Goal: Information Seeking & Learning: Learn about a topic

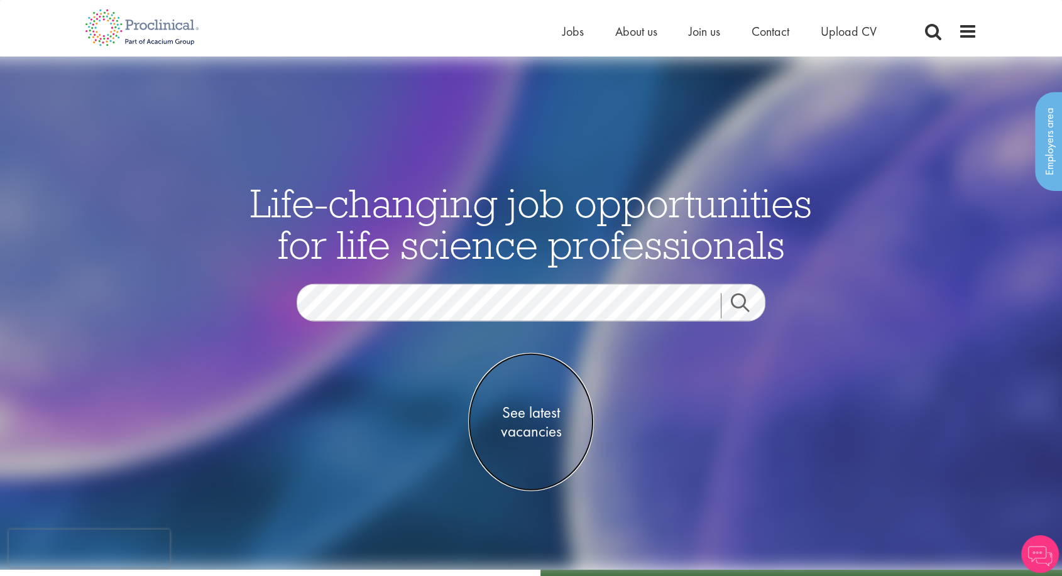
click at [508, 408] on span "See latest vacancies" at bounding box center [531, 422] width 126 height 38
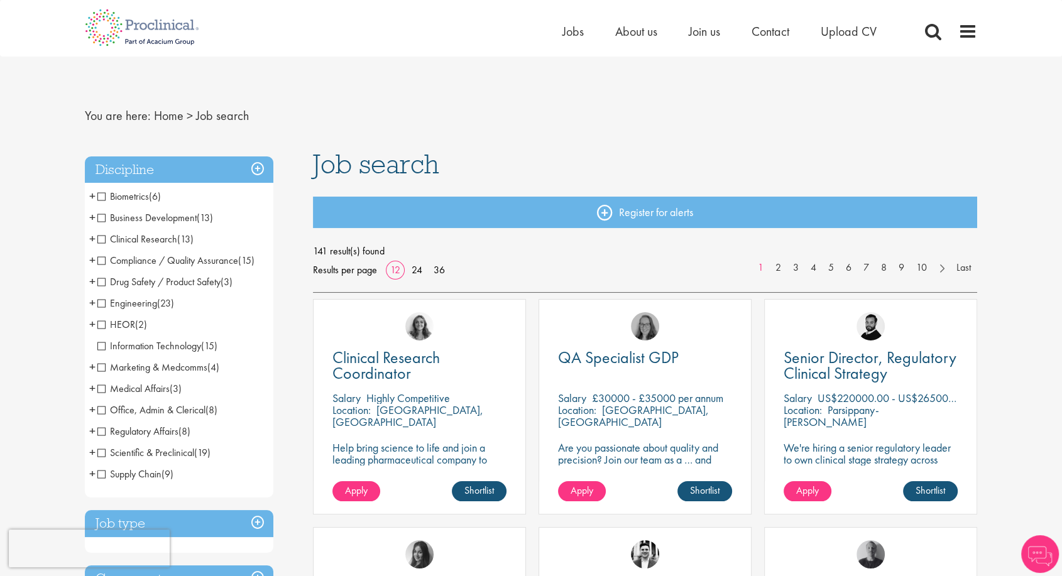
click at [106, 430] on span "Regulatory Affairs" at bounding box center [137, 431] width 81 height 13
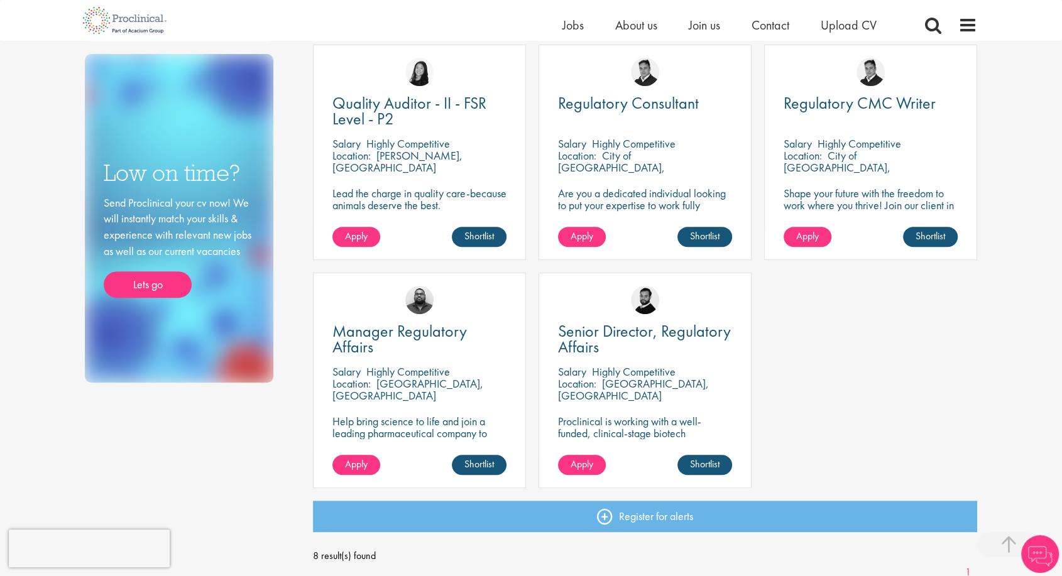
scroll to position [463, 0]
click at [421, 312] on img at bounding box center [419, 299] width 28 height 28
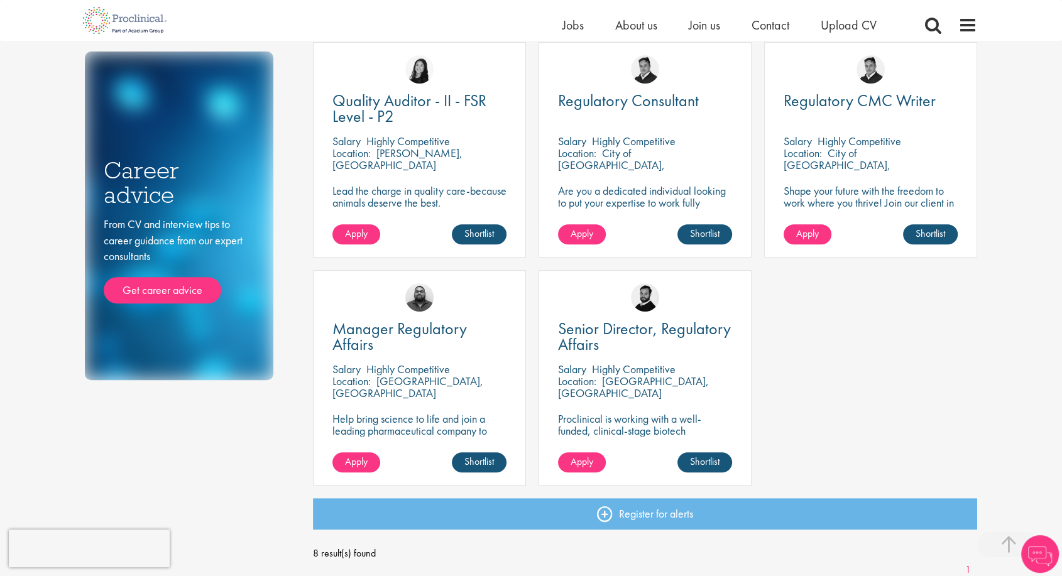
click at [442, 429] on p "Help bring science to life and join a leading pharmaceutical company to play a …" at bounding box center [419, 443] width 174 height 60
click at [366, 332] on span "Manager Regulatory Affairs" at bounding box center [399, 336] width 134 height 37
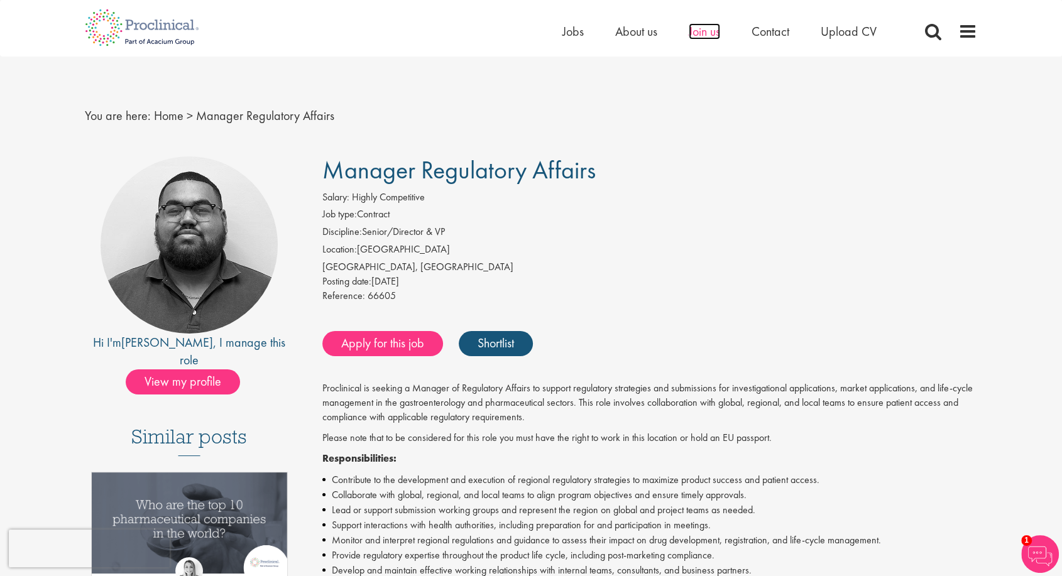
click at [707, 33] on span "Join us" at bounding box center [704, 31] width 31 height 16
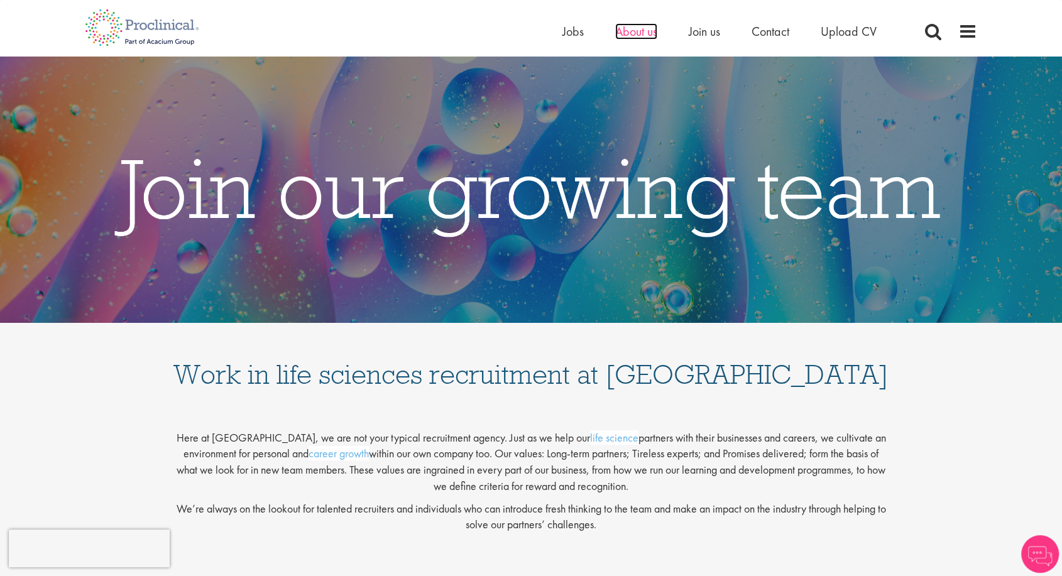
drag, startPoint x: 0, startPoint y: 0, endPoint x: 630, endPoint y: 31, distance: 631.0
click at [630, 31] on span "About us" at bounding box center [636, 31] width 42 height 16
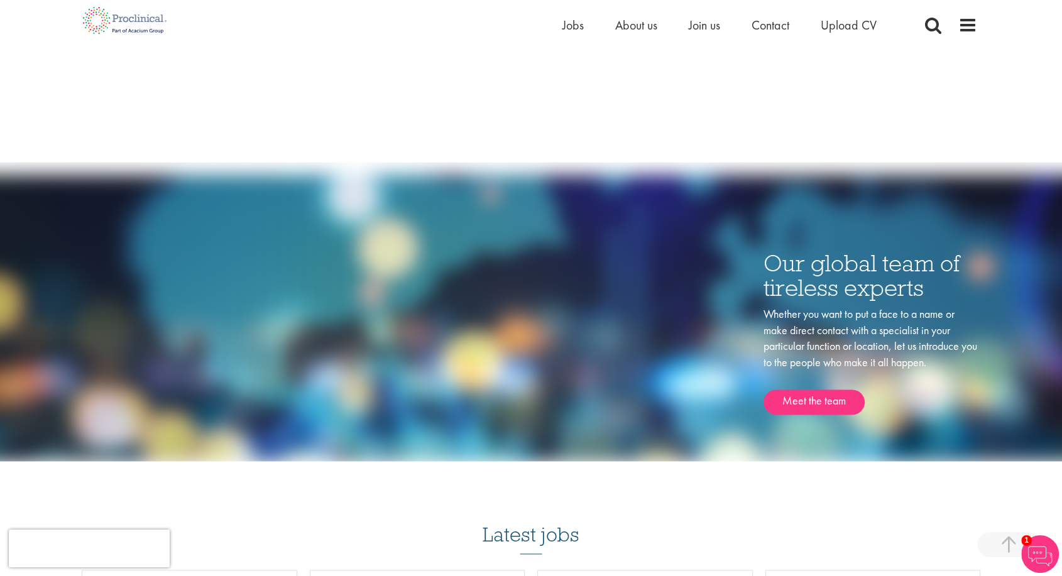
scroll to position [1771, 0]
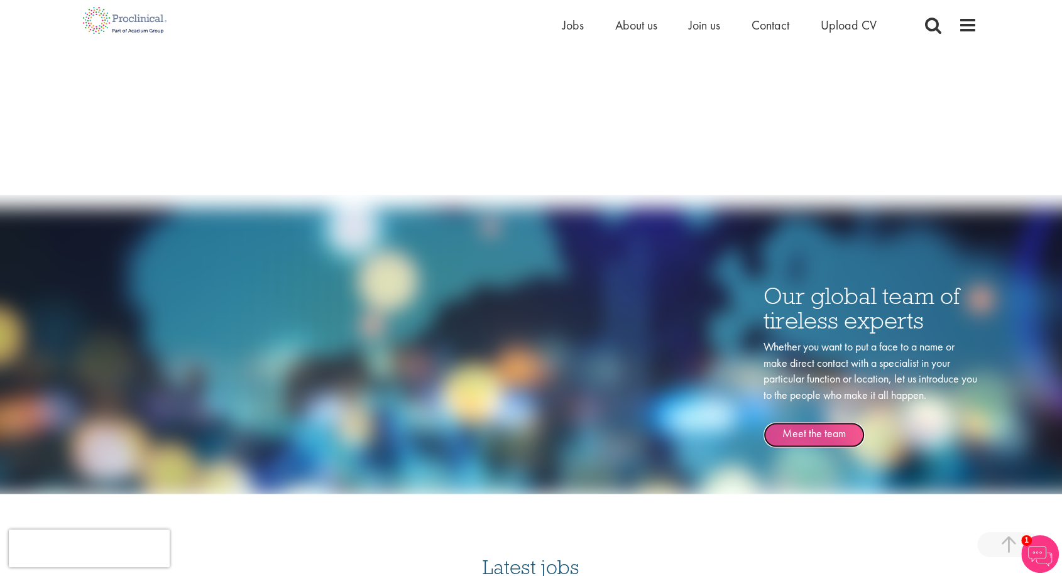
click at [809, 422] on link "Meet the team" at bounding box center [813, 434] width 101 height 25
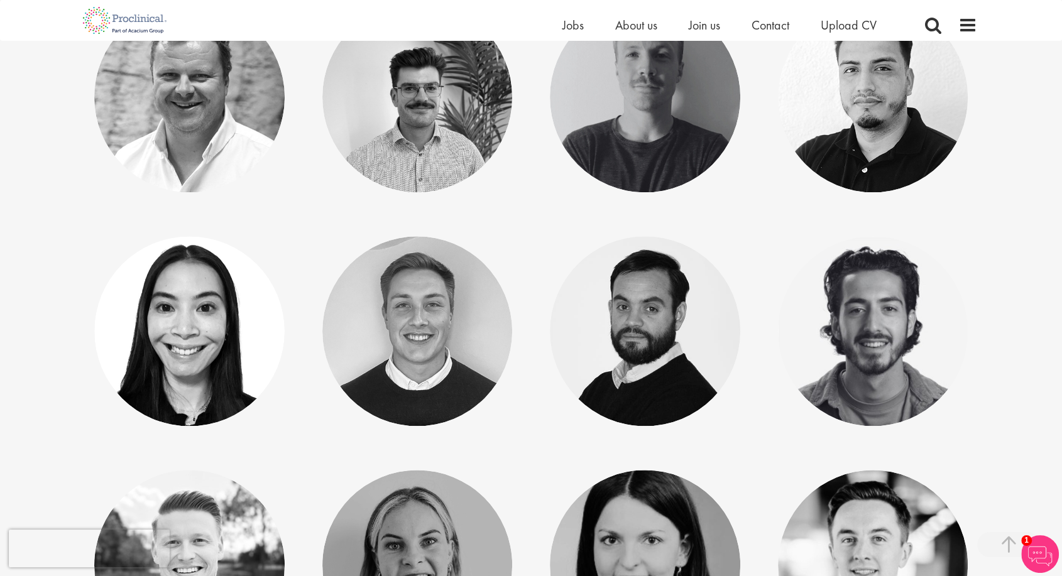
scroll to position [1524, 0]
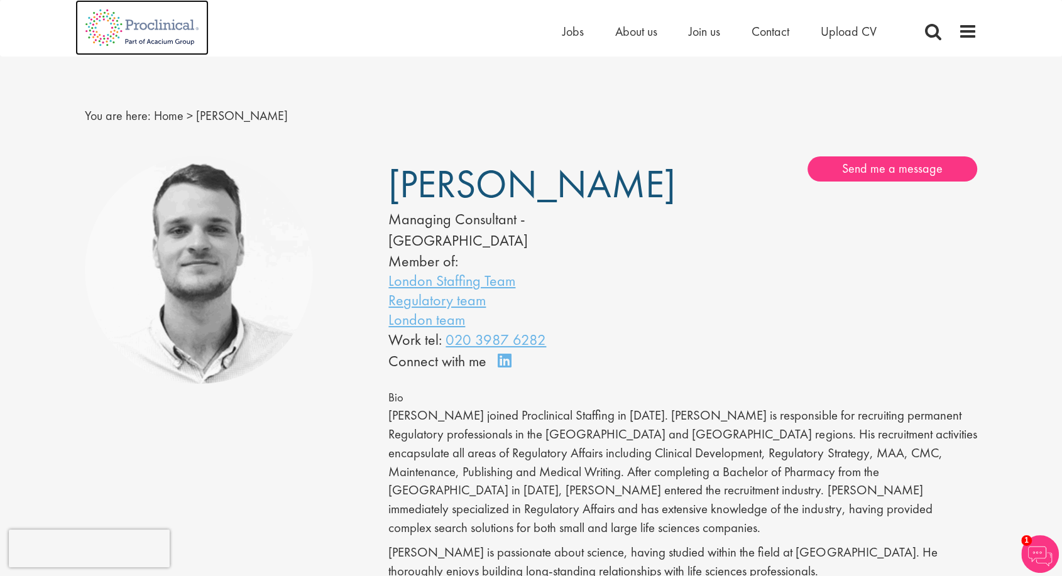
click at [93, 28] on img at bounding box center [141, 27] width 133 height 55
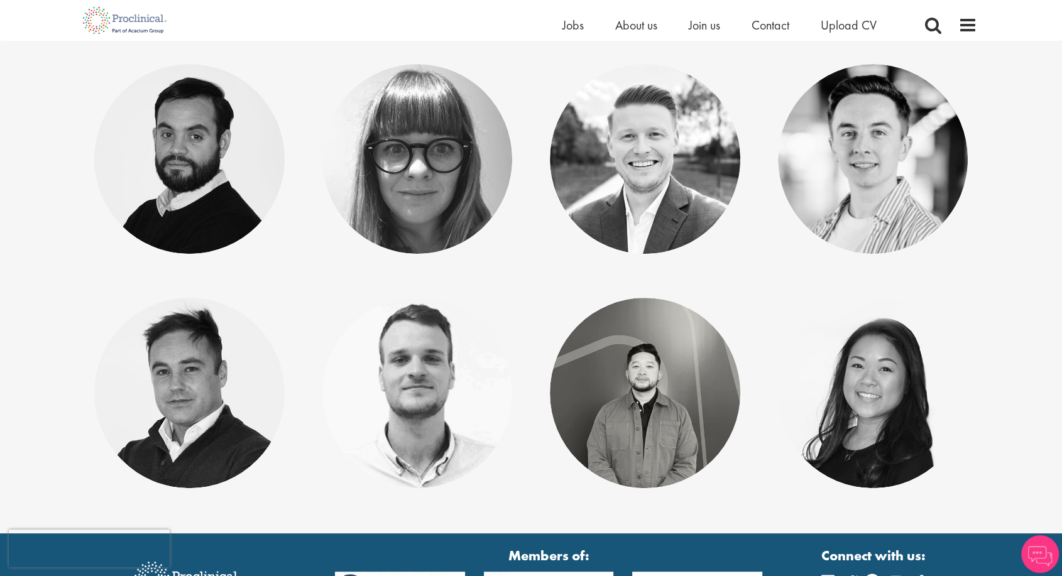
scroll to position [312, 0]
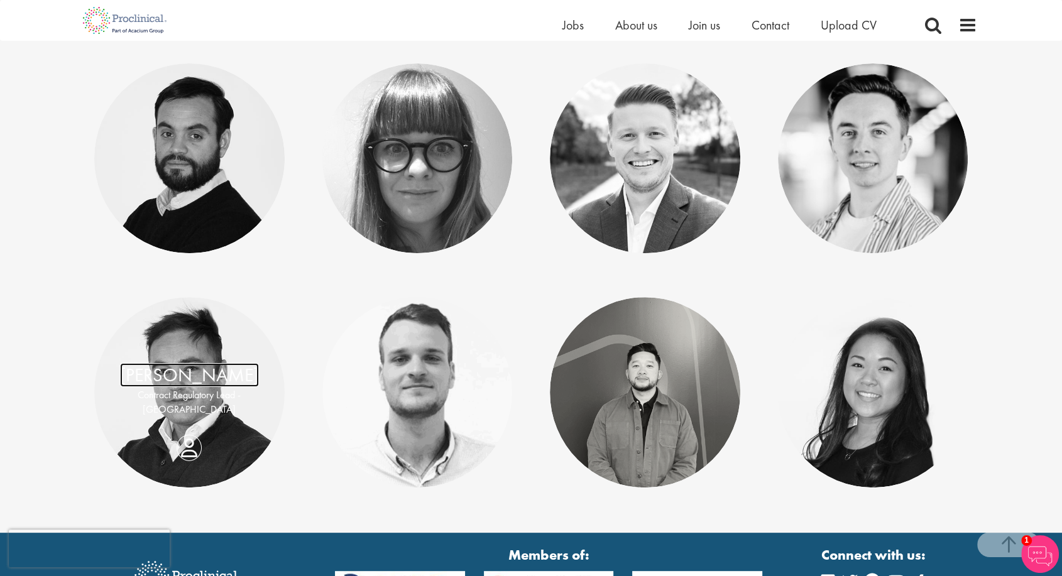
click at [195, 371] on link "[PERSON_NAME]" at bounding box center [189, 375] width 139 height 24
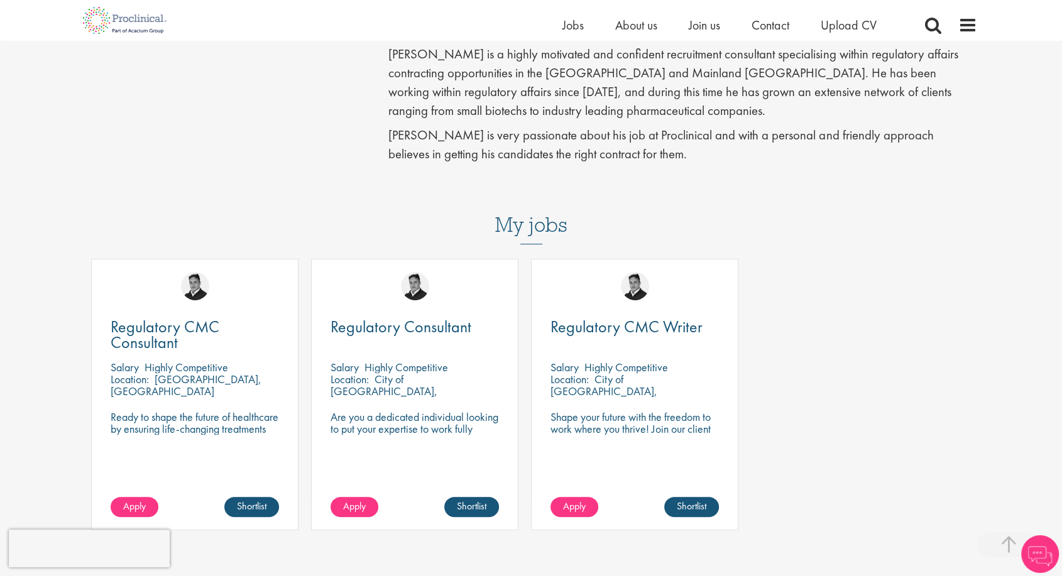
scroll to position [385, 0]
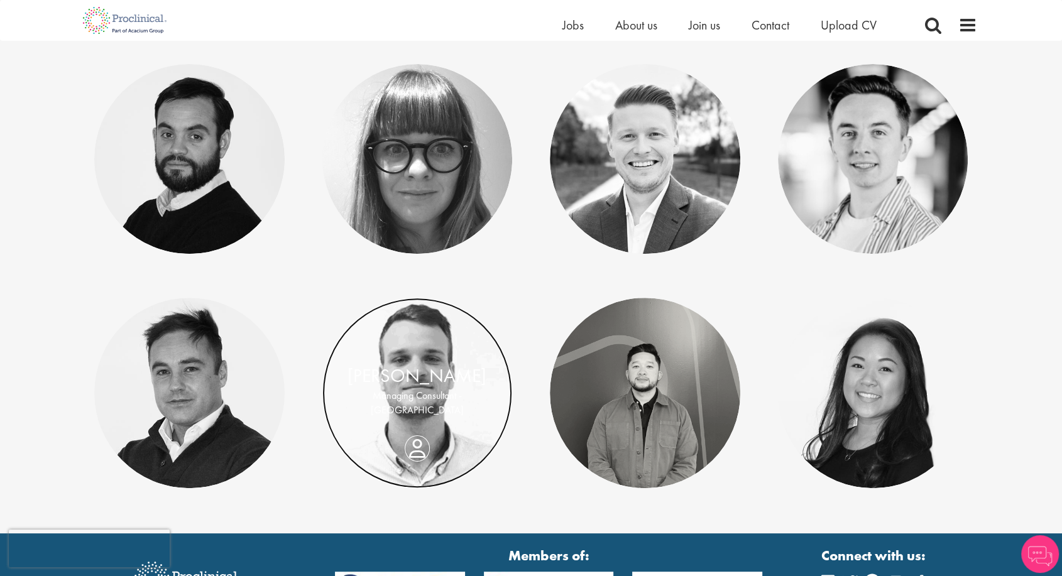
click at [444, 359] on link at bounding box center [417, 393] width 190 height 190
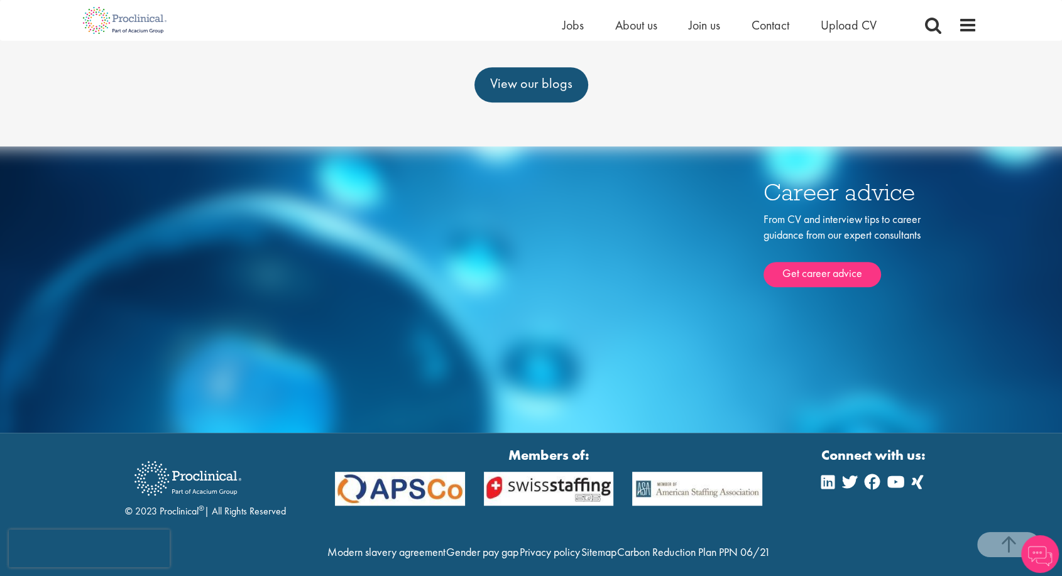
scroll to position [554, 0]
